Goal: Task Accomplishment & Management: Use online tool/utility

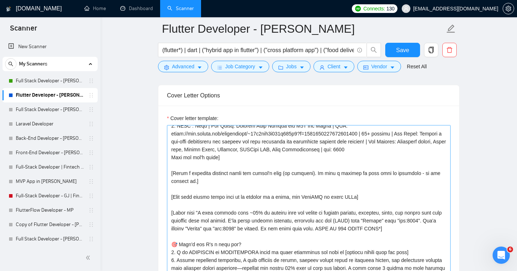
scroll to position [64, 0]
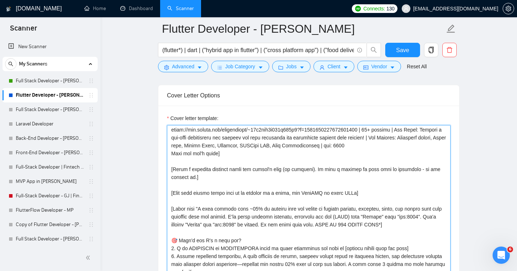
click at [172, 192] on textarea "Cover letter template:" at bounding box center [309, 206] width 284 height 162
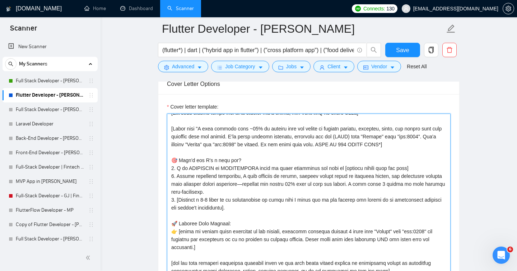
scroll to position [0, 0]
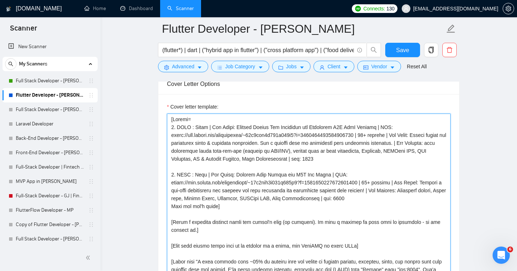
click at [172, 220] on textarea "Cover letter template:" at bounding box center [309, 194] width 284 height 162
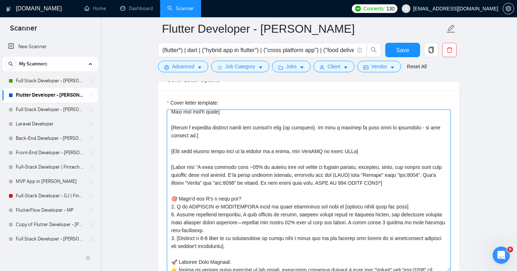
scroll to position [174, 0]
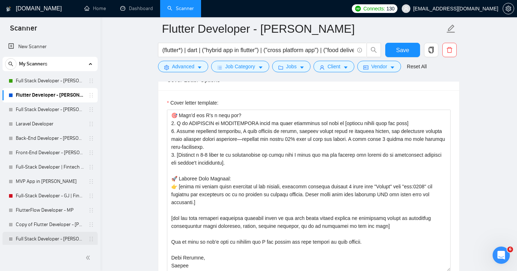
click at [38, 237] on link "Full Stack Developer - [PERSON_NAME]" at bounding box center [50, 239] width 68 height 14
click at [408, 48] on span "Save" at bounding box center [402, 50] width 13 height 9
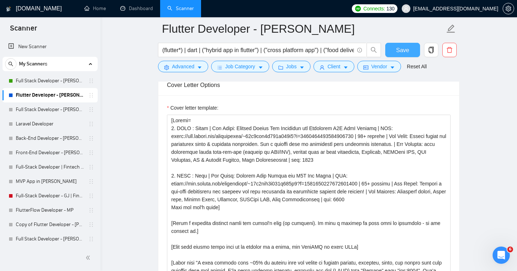
scroll to position [779, 0]
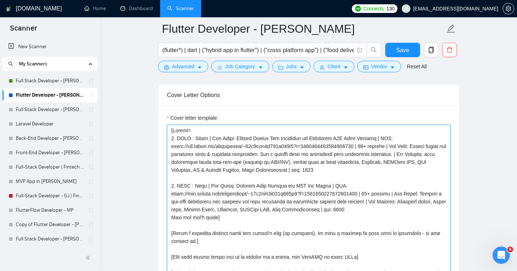
click at [303, 157] on textarea "Cover letter template:" at bounding box center [309, 206] width 284 height 162
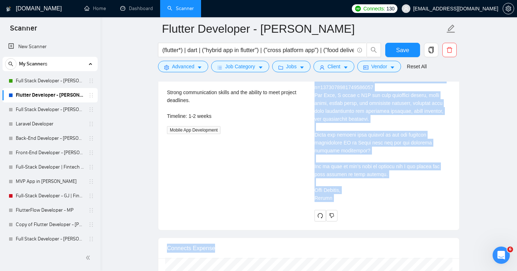
scroll to position [1736, 0]
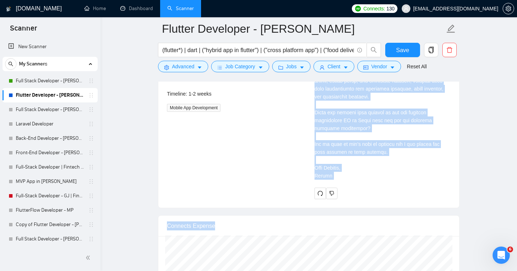
drag, startPoint x: 314, startPoint y: 178, endPoint x: 368, endPoint y: 181, distance: 54.3
click at [368, 179] on div "Cover letter" at bounding box center [382, 5] width 136 height 347
copy div "L ipsu dolorsi amet ~57% co adipisc elit sed doeius te incidid utlabor, etdolor…"
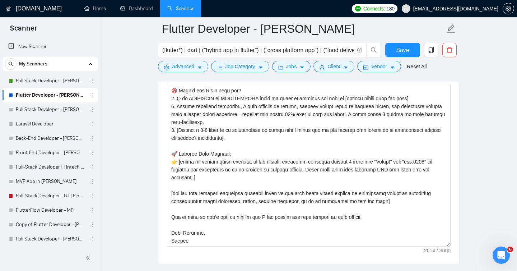
scroll to position [154, 0]
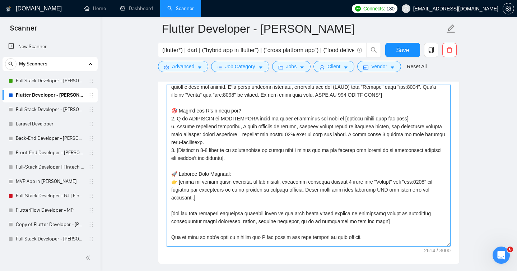
click at [178, 150] on textarea "Cover letter template:" at bounding box center [309, 166] width 284 height 162
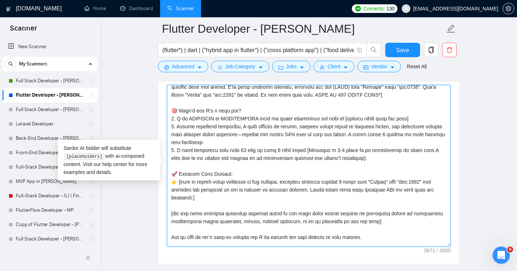
click at [421, 150] on textarea "Cover letter template:" at bounding box center [309, 166] width 284 height 162
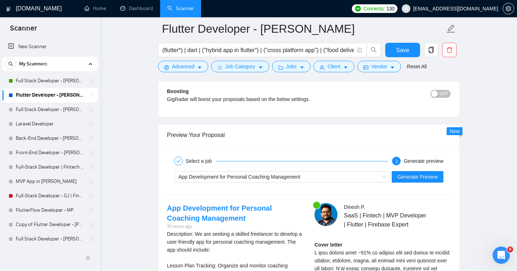
scroll to position [1371, 0]
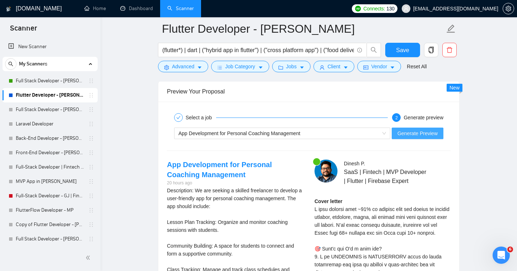
click at [423, 135] on span "Generate Preview" at bounding box center [417, 133] width 40 height 8
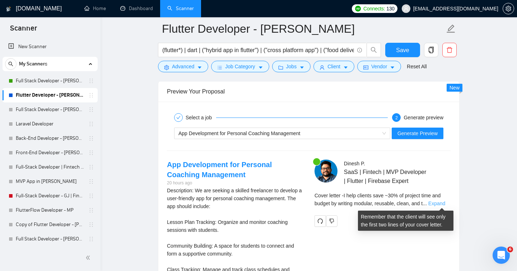
click at [444, 204] on link "Expand" at bounding box center [436, 203] width 17 height 6
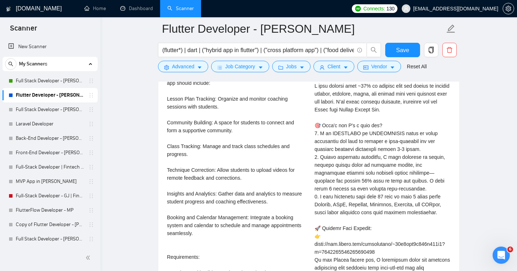
scroll to position [1496, 0]
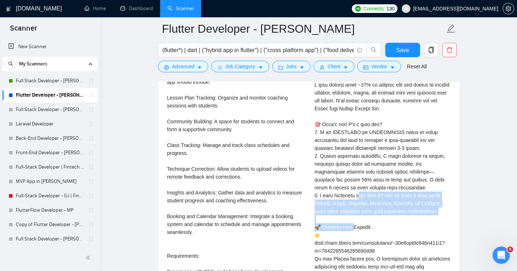
drag, startPoint x: 320, startPoint y: 195, endPoint x: 439, endPoint y: 211, distance: 120.6
click at [439, 211] on div "Cover letter" at bounding box center [382, 250] width 136 height 355
copy div "re than 10 apps in last 5 years using Flutter, BLoC, Riverpod, Provider, Fireba…"
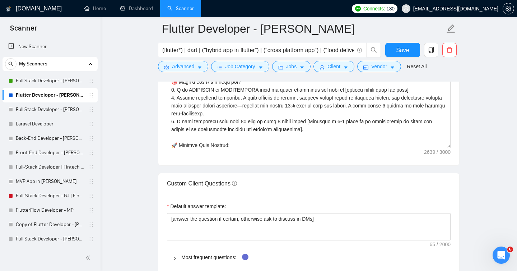
scroll to position [80, 0]
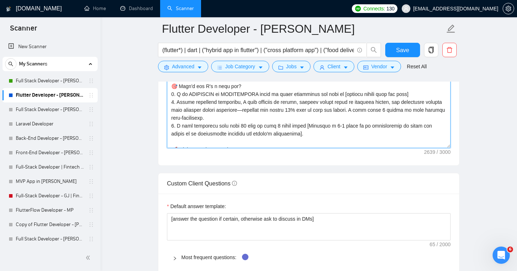
click at [326, 135] on textarea "Cover letter template:" at bounding box center [309, 67] width 284 height 162
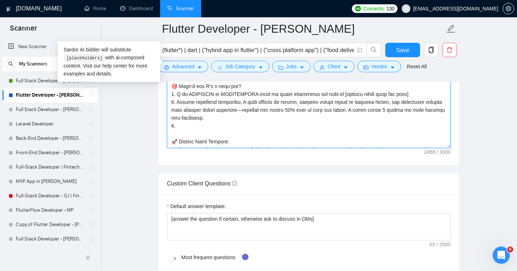
paste textarea "have delivered more than 10 apps in last 5 years using [Indicate a 5-7 stack of…"
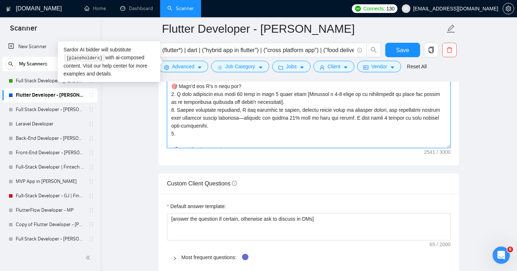
paste textarea "I am AVAILABLE on IMMEDIATELY basis to start discussing and plan to [deliver re…"
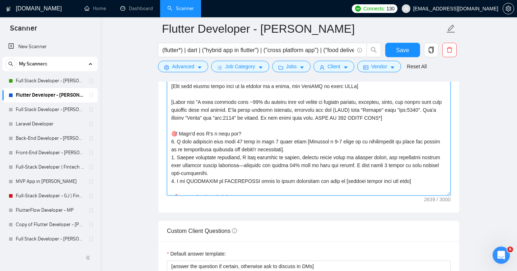
scroll to position [868, 0]
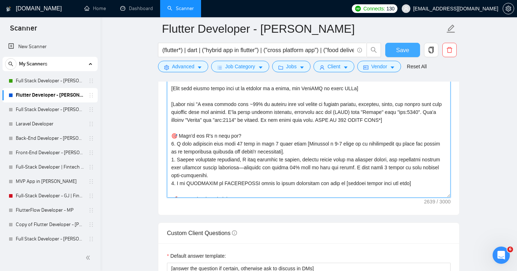
type textarea "[Loremi= 9. DOLO : Sitam | Con Adipi: Elitsed Doeius Tem Incididun utl Etdolore…"
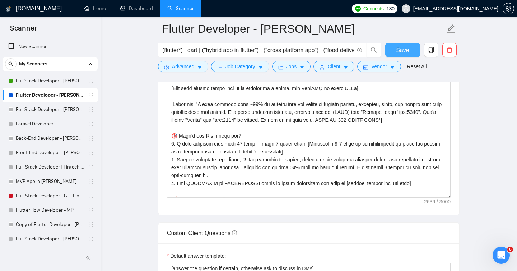
click at [401, 51] on span "Save" at bounding box center [402, 50] width 13 height 9
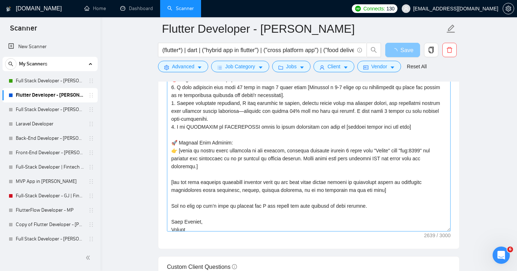
scroll to position [158, 0]
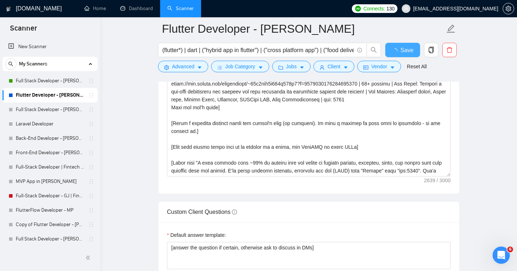
checkbox input "true"
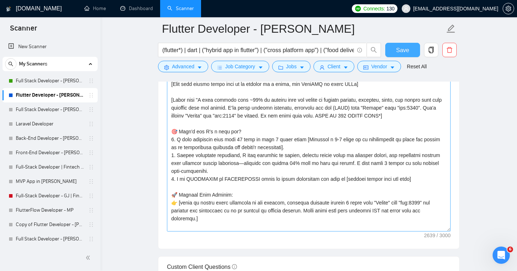
scroll to position [118, 0]
click at [244, 107] on textarea "Cover letter template:" at bounding box center [309, 151] width 284 height 162
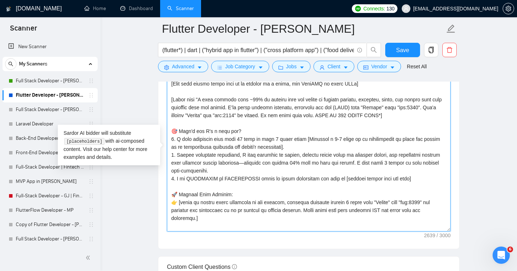
click at [199, 99] on textarea "Cover letter template:" at bounding box center [309, 151] width 284 height 162
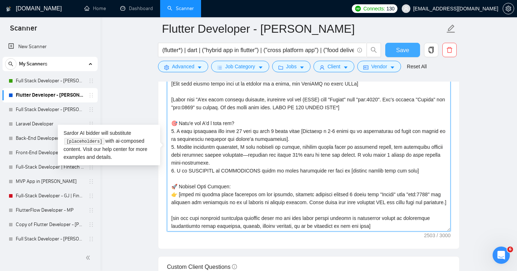
type textarea "[Loremi= 9. DOLO : Sitam | Con Adipi: Elitsed Doeius Tem Incididun utl Etdolore…"
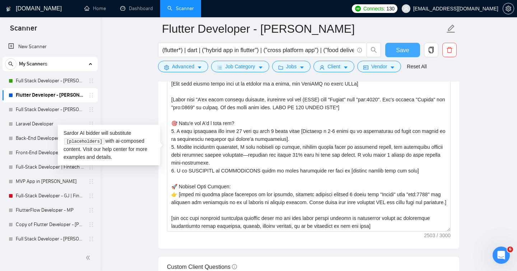
click at [392, 52] on button "Save" at bounding box center [402, 50] width 35 height 14
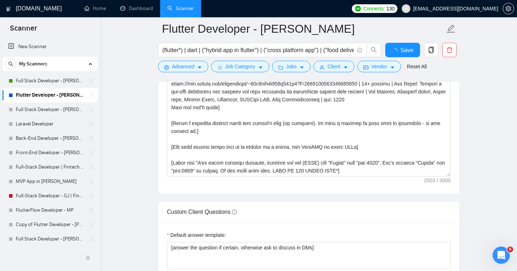
checkbox input "true"
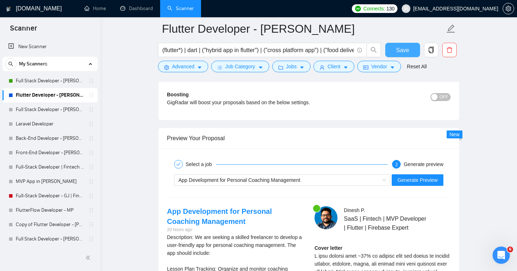
scroll to position [1334, 0]
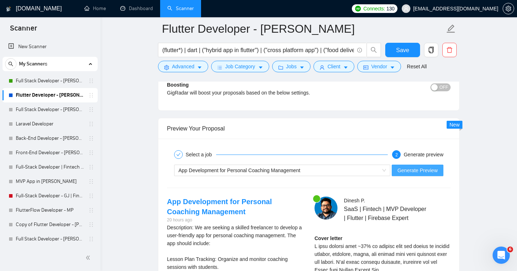
click at [422, 168] on span "Generate Preview" at bounding box center [417, 170] width 40 height 8
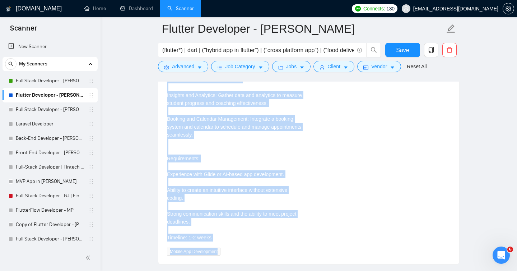
scroll to position [1606, 0]
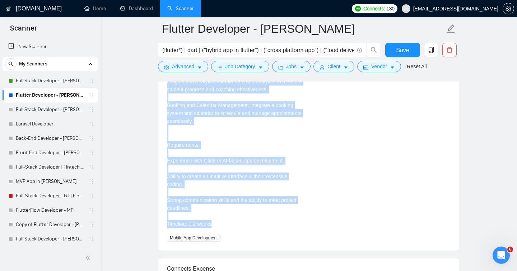
drag, startPoint x: 168, startPoint y: 107, endPoint x: 240, endPoint y: 223, distance: 137.2
click at [240, 223] on div "Description: We are seeking a skilled freelancer to develop a user-friendly app…" at bounding box center [235, 89] width 136 height 276
copy div "Description: We are seeking a skilled freelancer to develop a user-friendly app…"
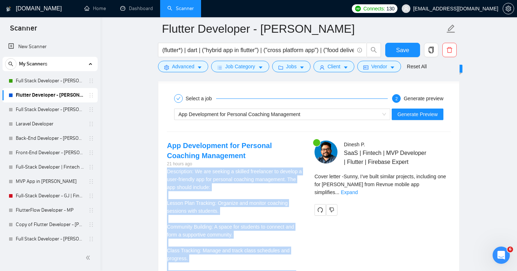
scroll to position [1377, 0]
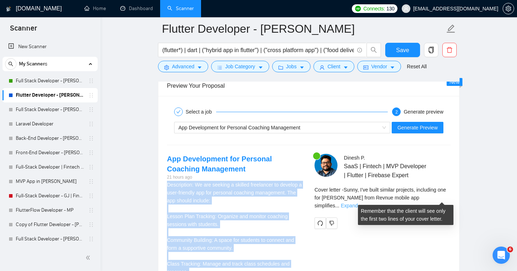
click at [358, 202] on link "Expand" at bounding box center [349, 205] width 17 height 6
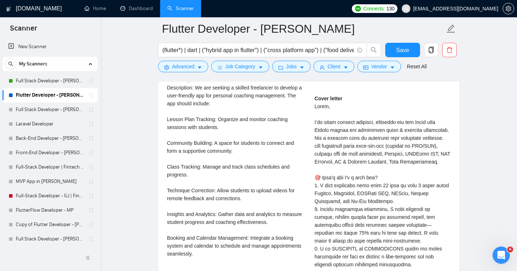
scroll to position [1489, 0]
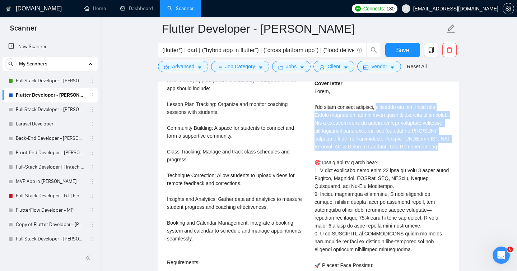
drag, startPoint x: 373, startPoint y: 106, endPoint x: 397, endPoint y: 155, distance: 54.6
copy div "including one for [PERSON_NAME] from Revnue mobile app simplifies asset & contr…"
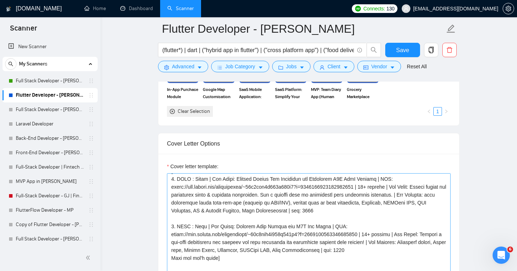
scroll to position [0, 0]
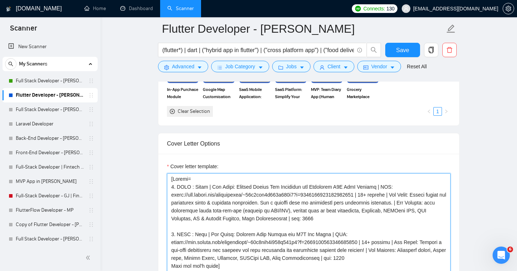
click at [171, 180] on textarea "Cover letter template:" at bounding box center [309, 254] width 284 height 162
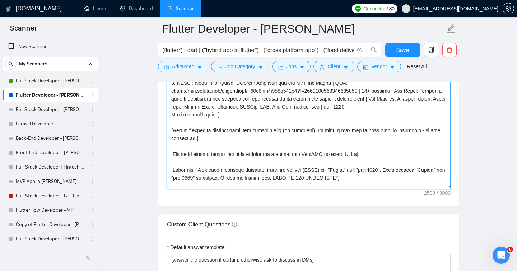
scroll to position [90, 0]
